Goal: Transaction & Acquisition: Purchase product/service

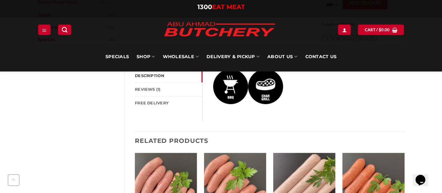
scroll to position [285, 0]
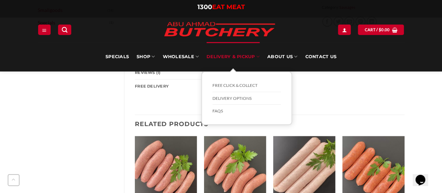
click at [236, 53] on link "Delivery & Pickup" at bounding box center [233, 56] width 53 height 29
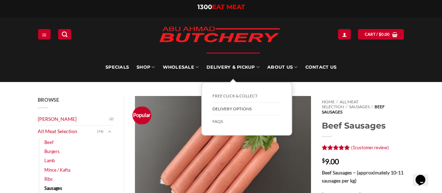
click at [233, 108] on link "Delivery Options" at bounding box center [247, 108] width 69 height 13
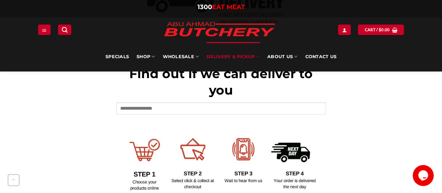
scroll to position [282, 0]
click at [279, 111] on input "text" at bounding box center [221, 108] width 210 height 12
type input "****"
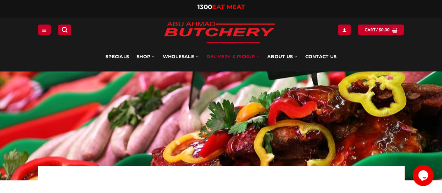
scroll to position [0, 0]
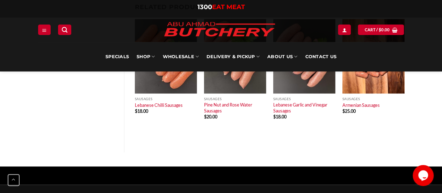
scroll to position [410, 0]
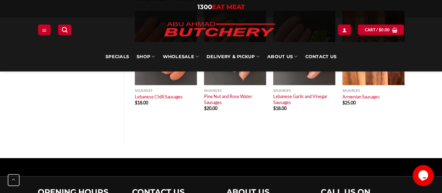
scroll to position [285, 0]
